Goal: Transaction & Acquisition: Download file/media

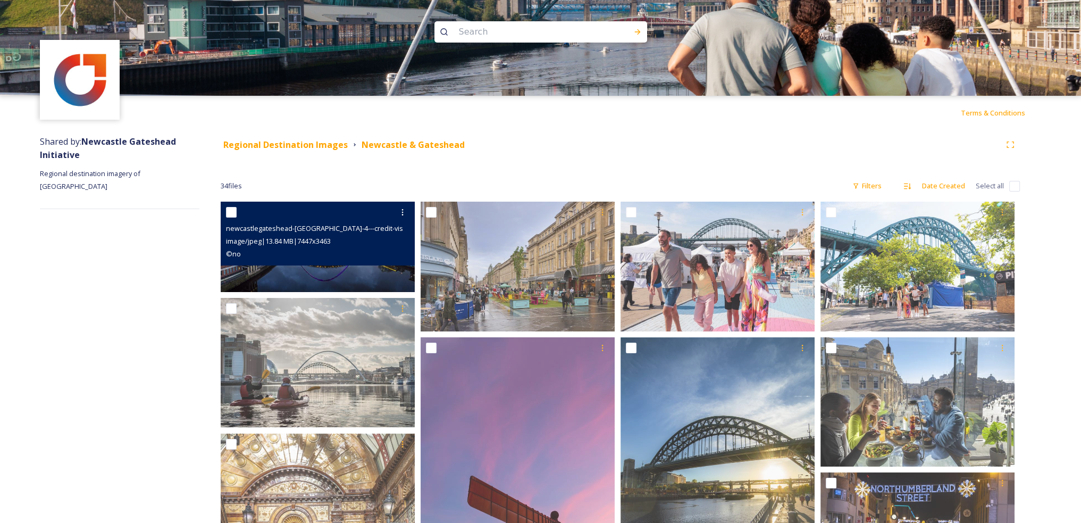
click at [233, 215] on input "checkbox" at bounding box center [231, 212] width 11 height 11
checkbox input "true"
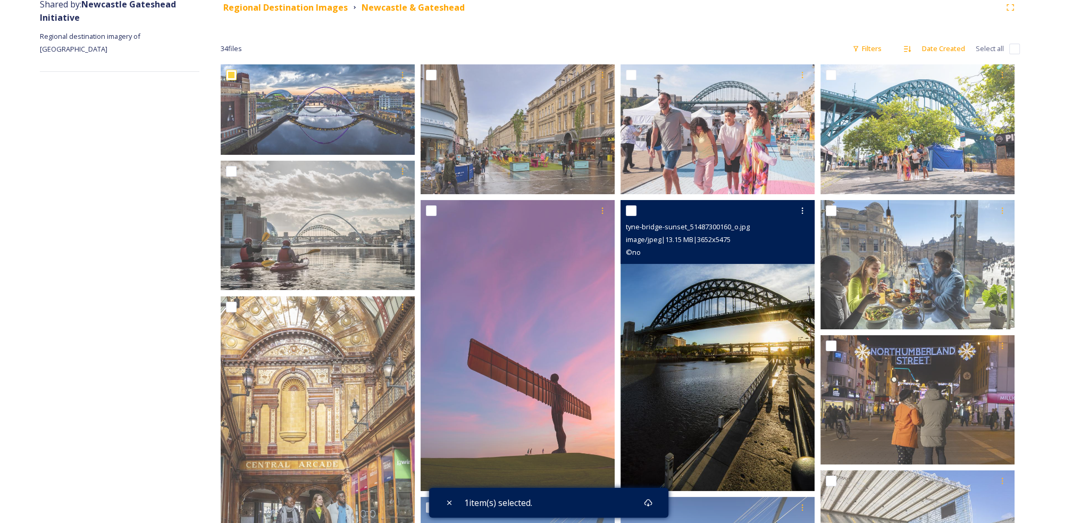
scroll to position [160, 0]
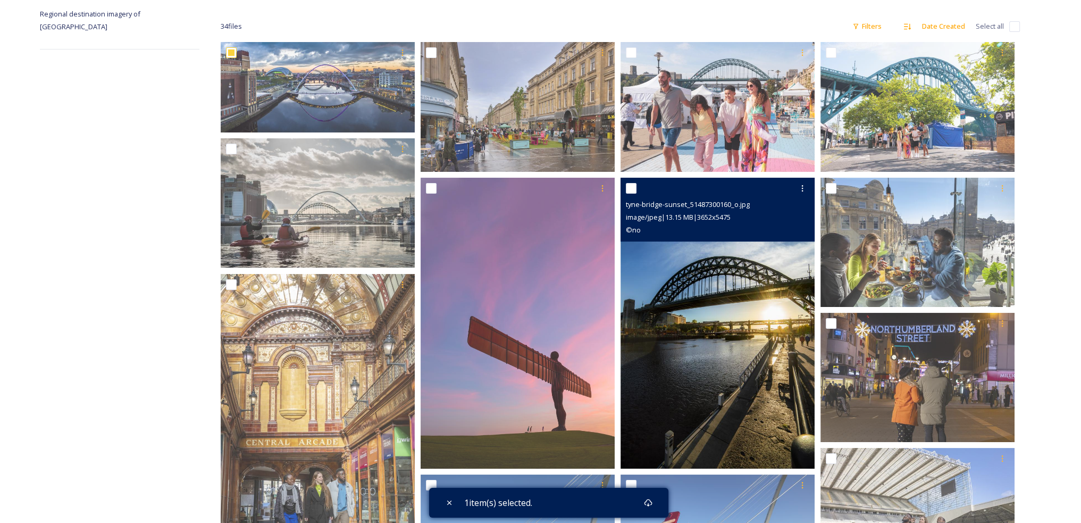
click at [636, 189] on input "checkbox" at bounding box center [631, 188] width 11 height 11
checkbox input "true"
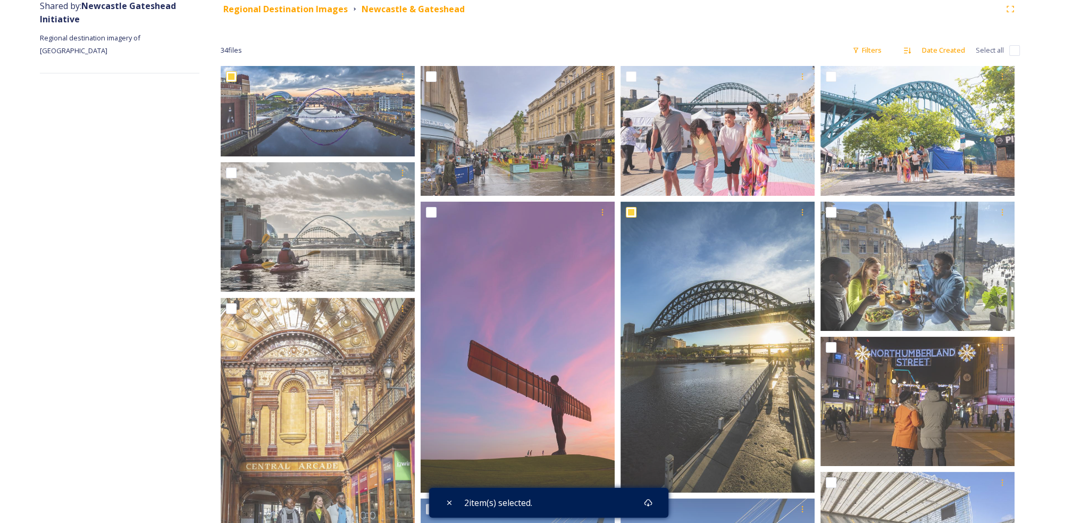
scroll to position [0, 0]
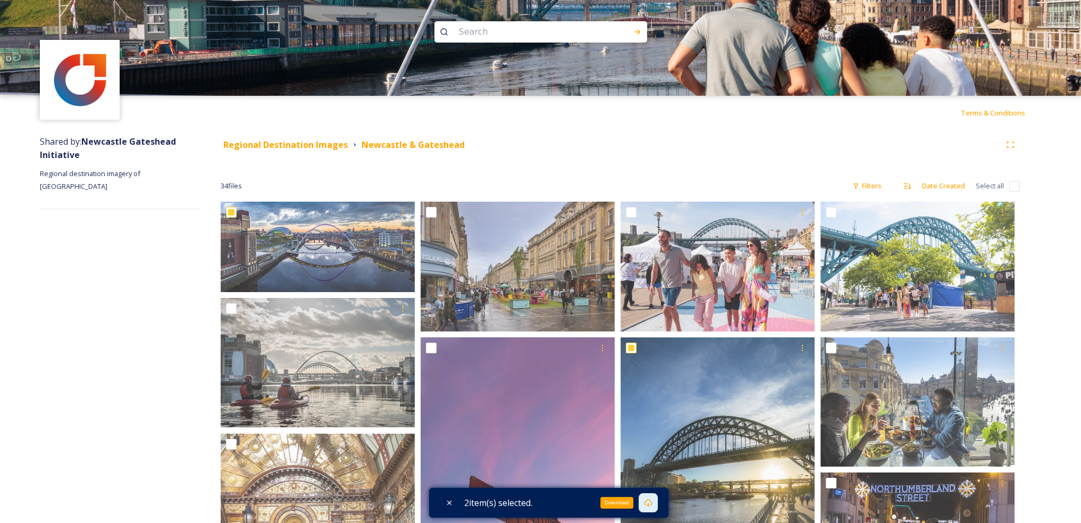
click at [649, 499] on icon at bounding box center [648, 502] width 9 height 9
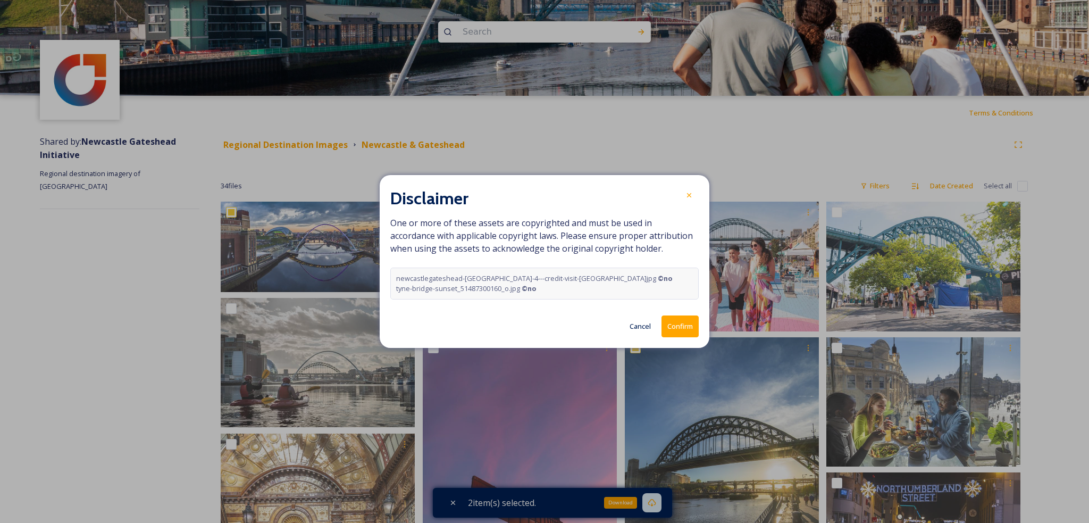
click at [680, 325] on button "Confirm" at bounding box center [680, 326] width 37 height 22
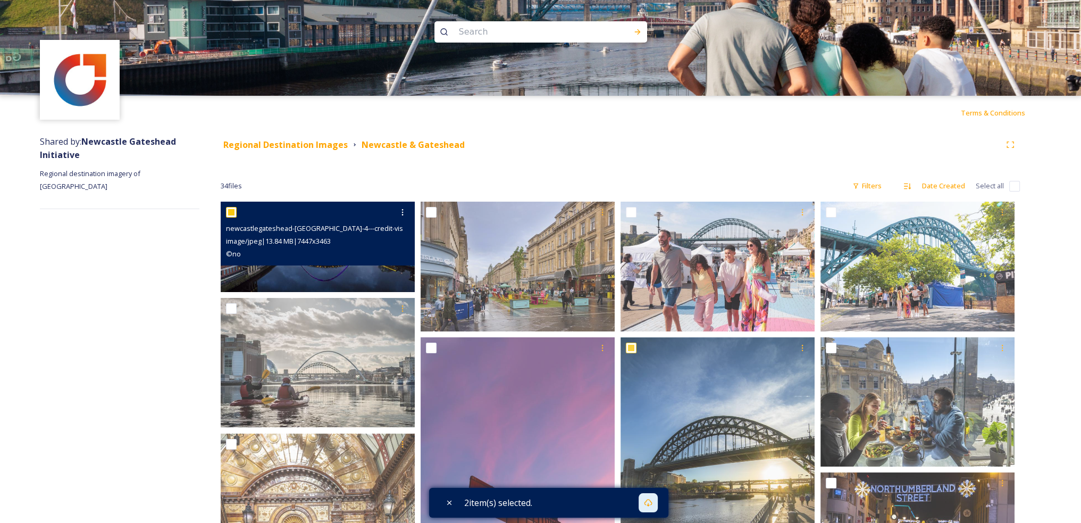
click at [236, 210] on input "checkbox" at bounding box center [231, 212] width 11 height 11
click at [230, 214] on input "checkbox" at bounding box center [231, 212] width 11 height 11
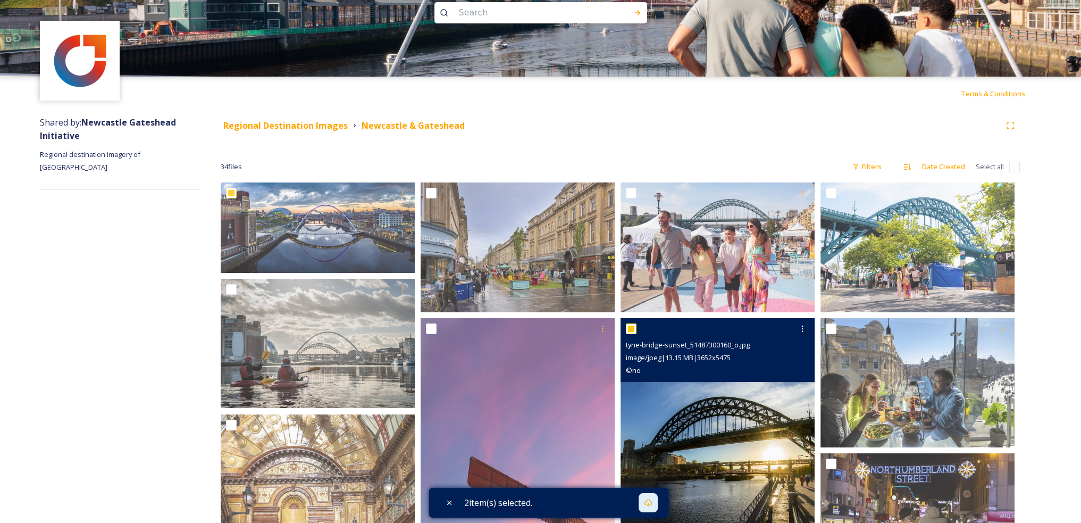
scroll to position [66, 0]
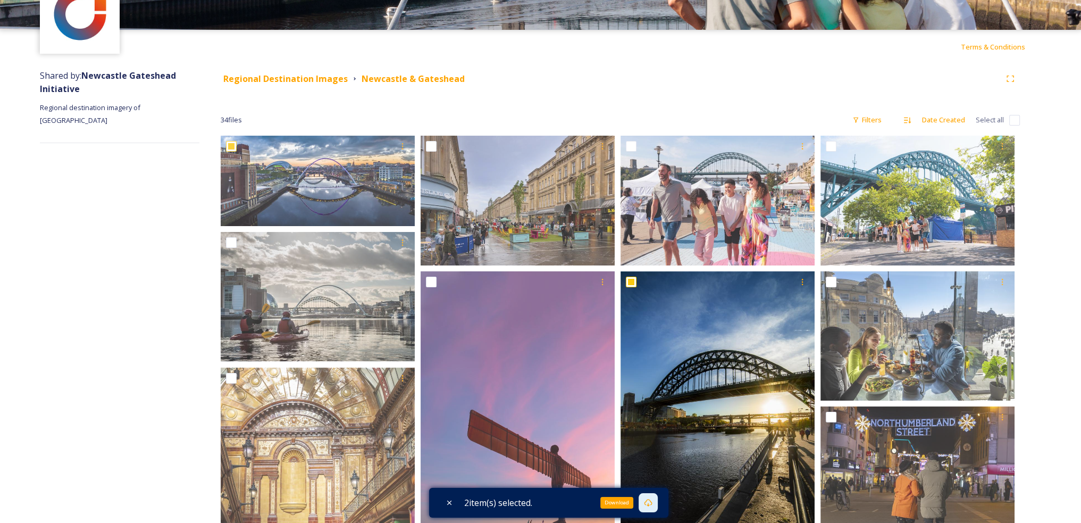
click at [652, 503] on icon at bounding box center [648, 502] width 9 height 9
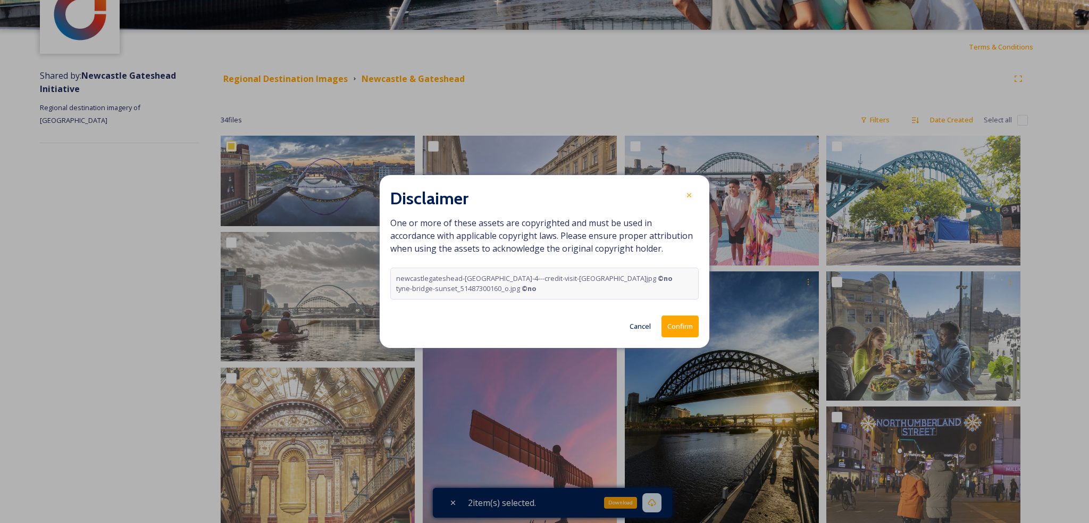
click at [683, 326] on button "Confirm" at bounding box center [680, 326] width 37 height 22
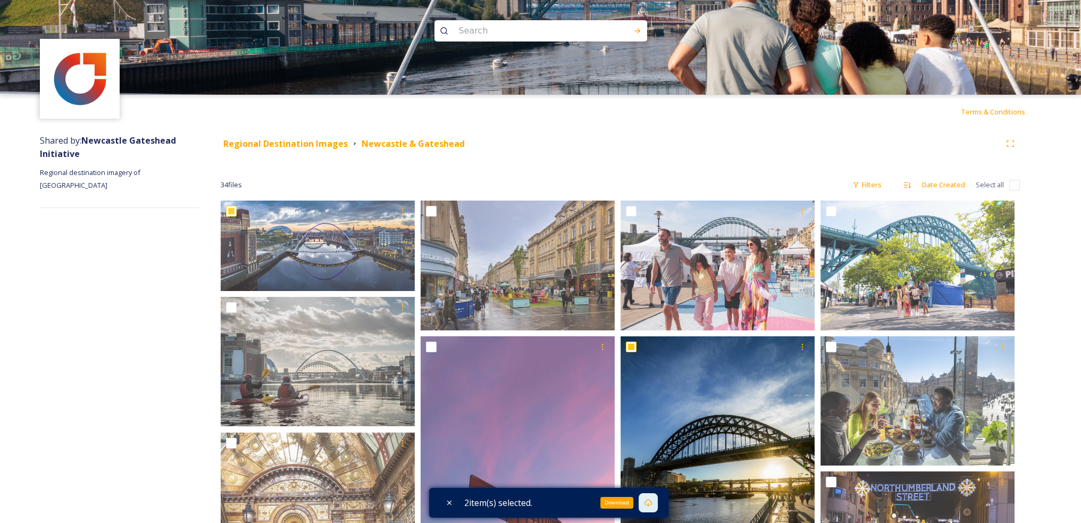
scroll to position [0, 0]
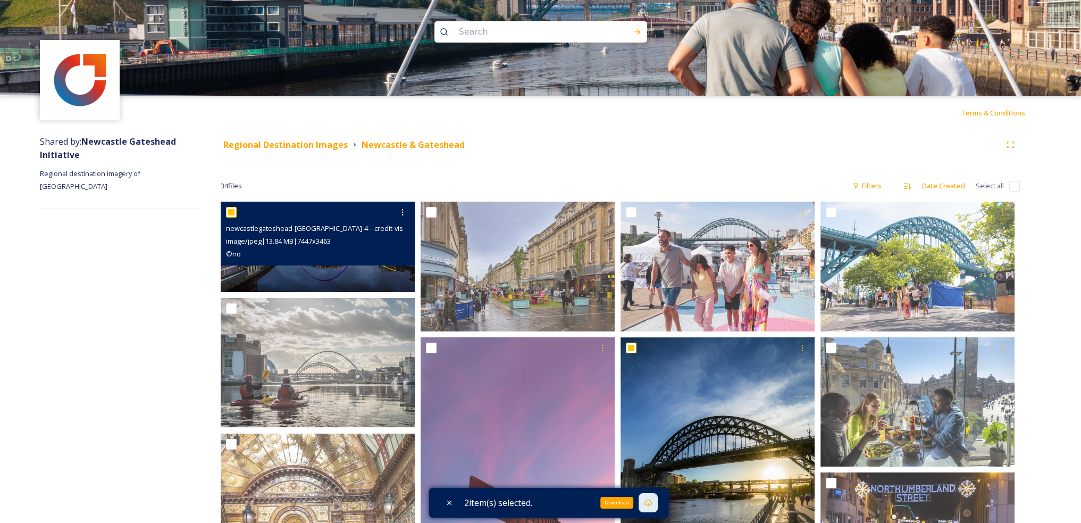
drag, startPoint x: 229, startPoint y: 212, endPoint x: 240, endPoint y: 219, distance: 13.1
click at [229, 212] on input "checkbox" at bounding box center [231, 212] width 11 height 11
checkbox input "false"
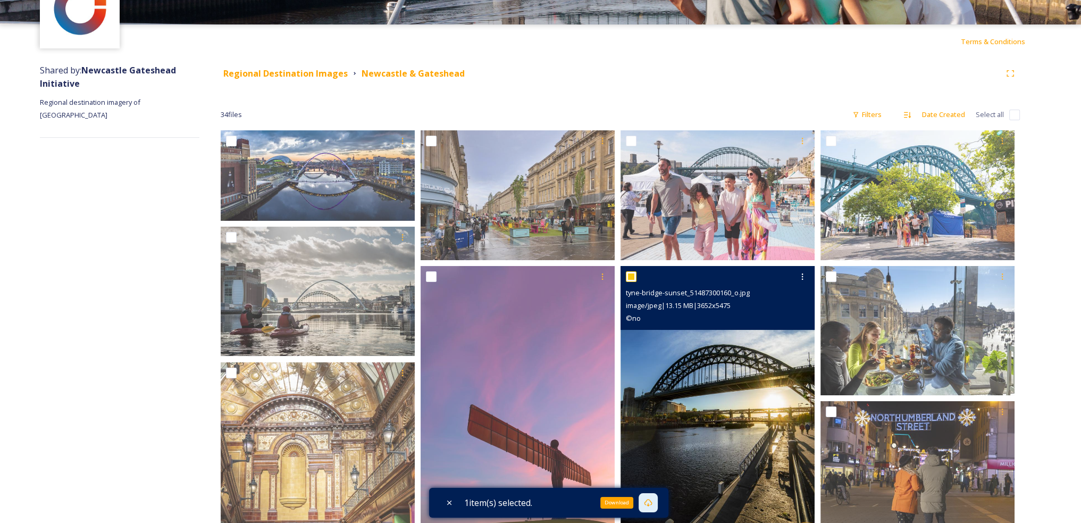
scroll to position [80, 0]
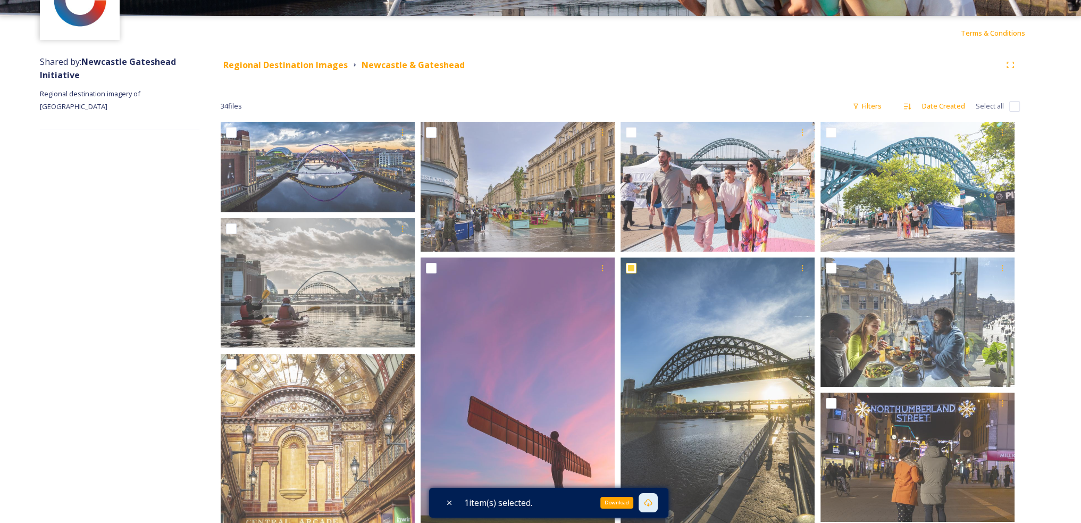
click at [613, 503] on div "Download" at bounding box center [616, 503] width 33 height 12
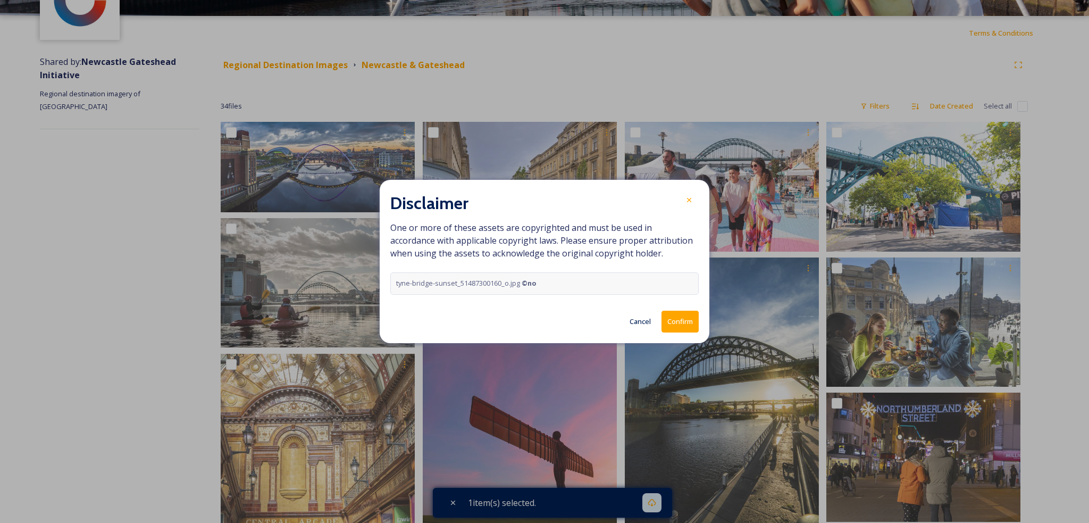
click at [687, 320] on button "Confirm" at bounding box center [680, 322] width 37 height 22
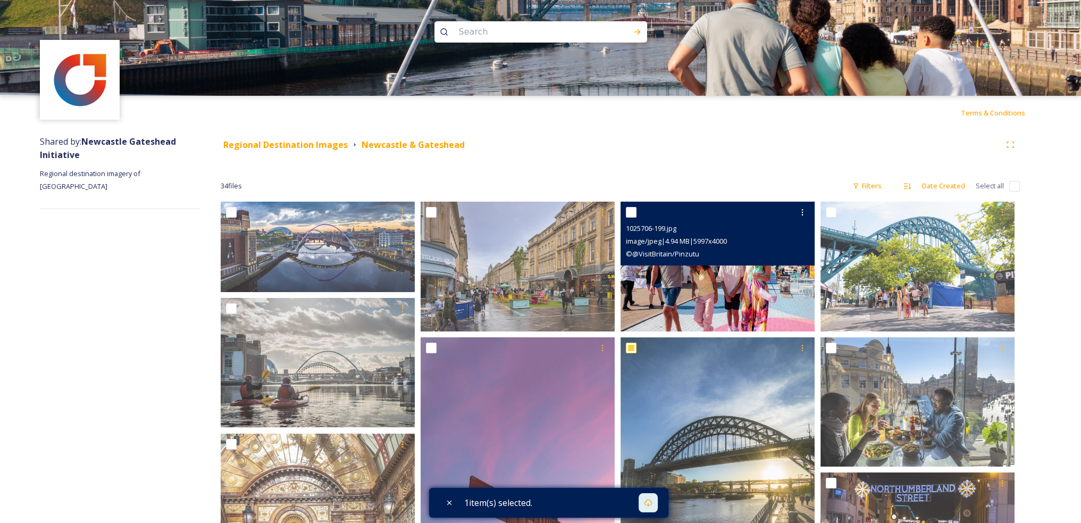
scroll to position [0, 0]
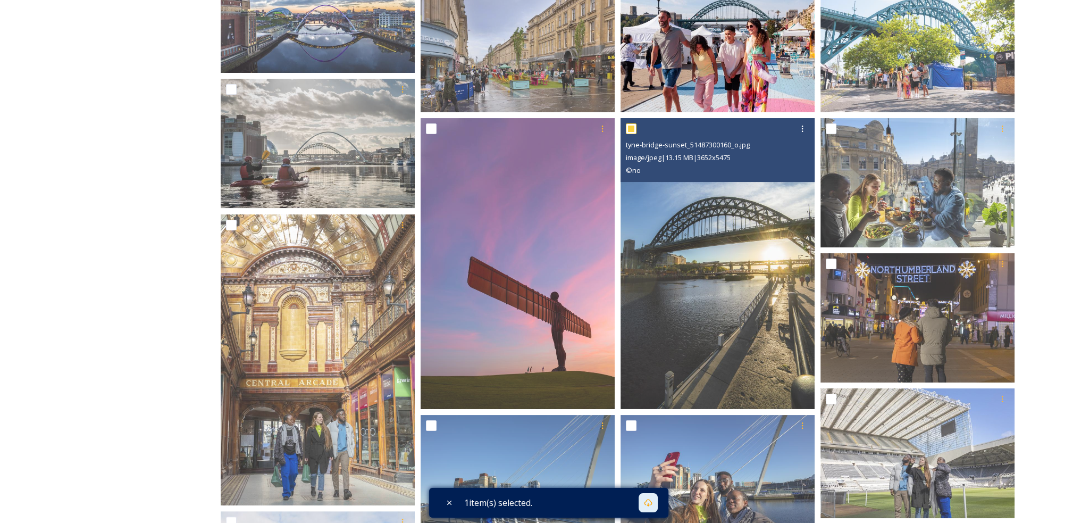
scroll to position [213, 0]
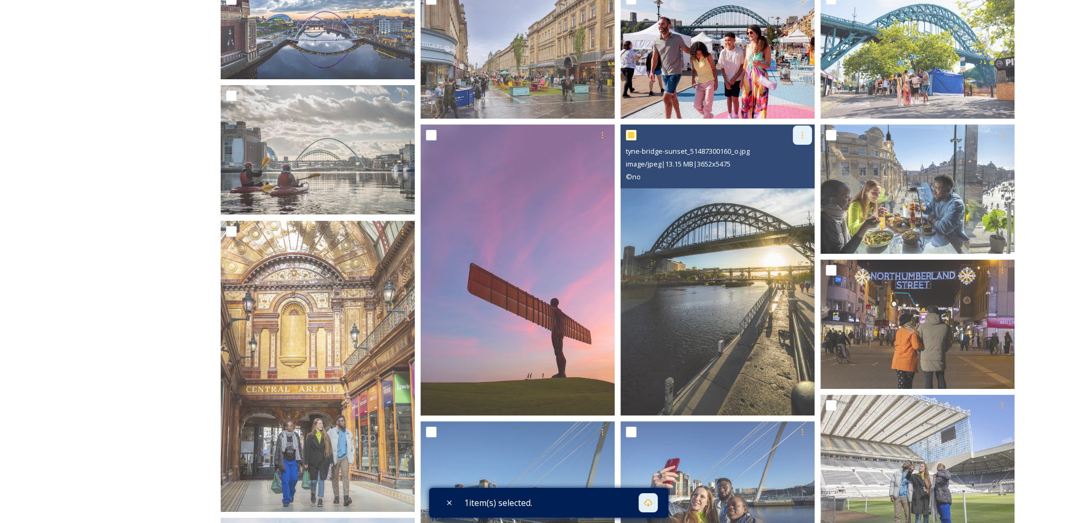
click at [804, 132] on icon at bounding box center [802, 135] width 9 height 9
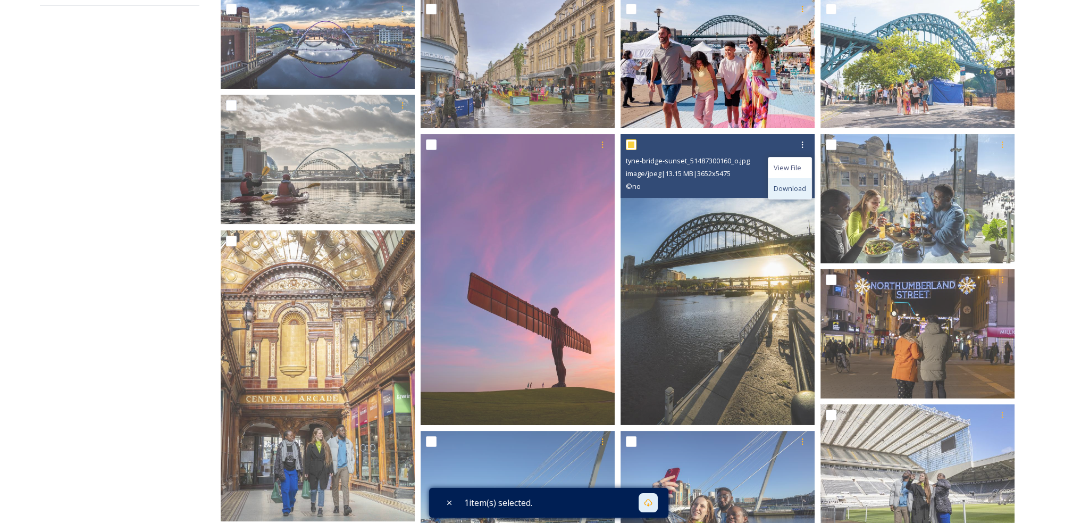
click at [793, 181] on div "Download" at bounding box center [789, 188] width 43 height 21
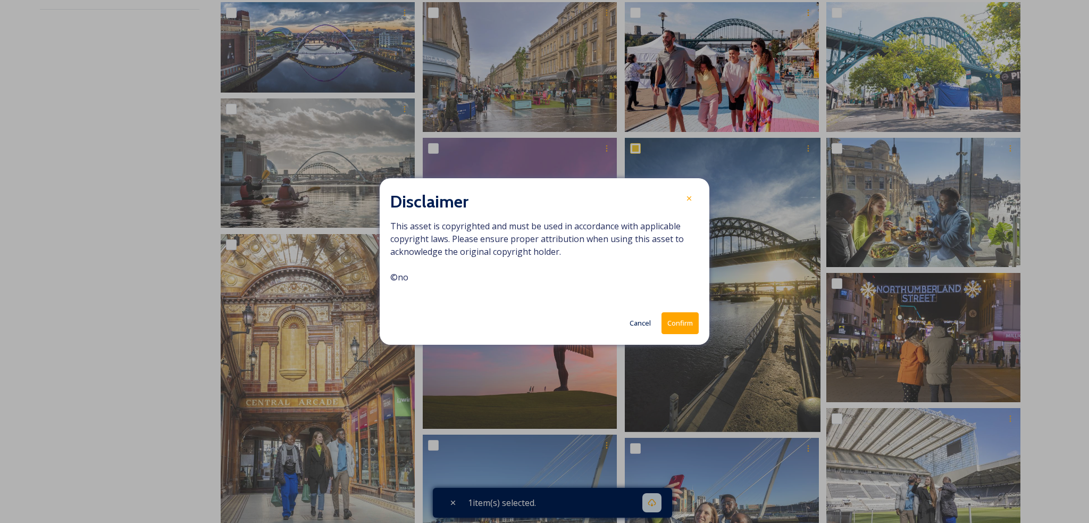
click at [686, 323] on button "Confirm" at bounding box center [680, 323] width 37 height 22
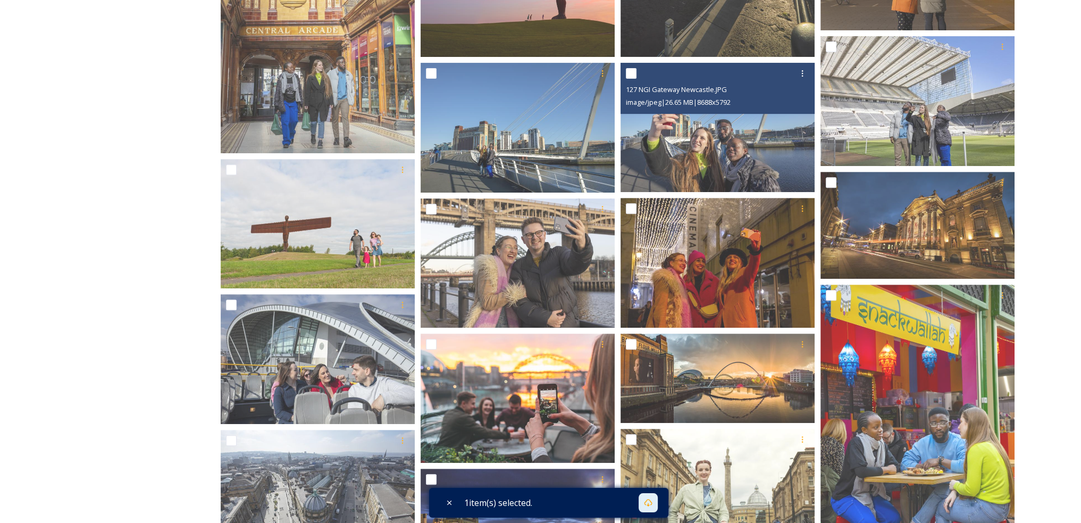
scroll to position [548, 0]
